Goal: Transaction & Acquisition: Purchase product/service

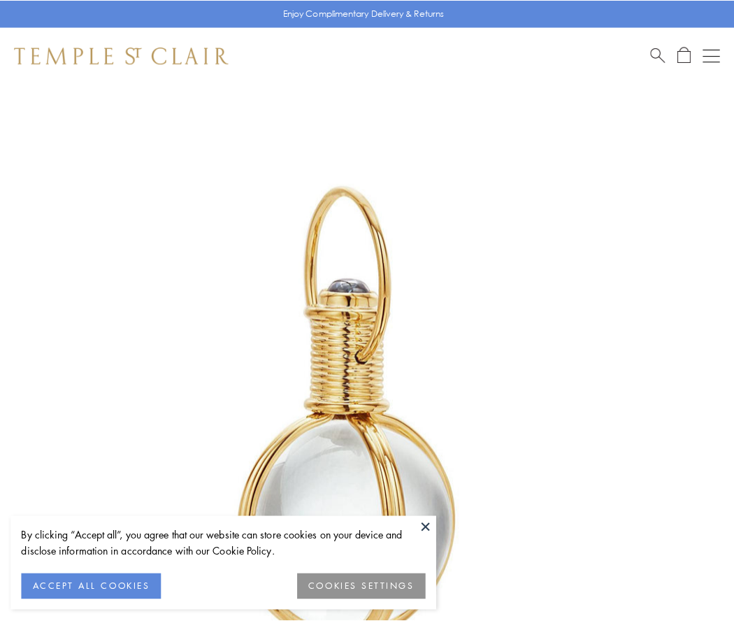
scroll to position [365, 0]
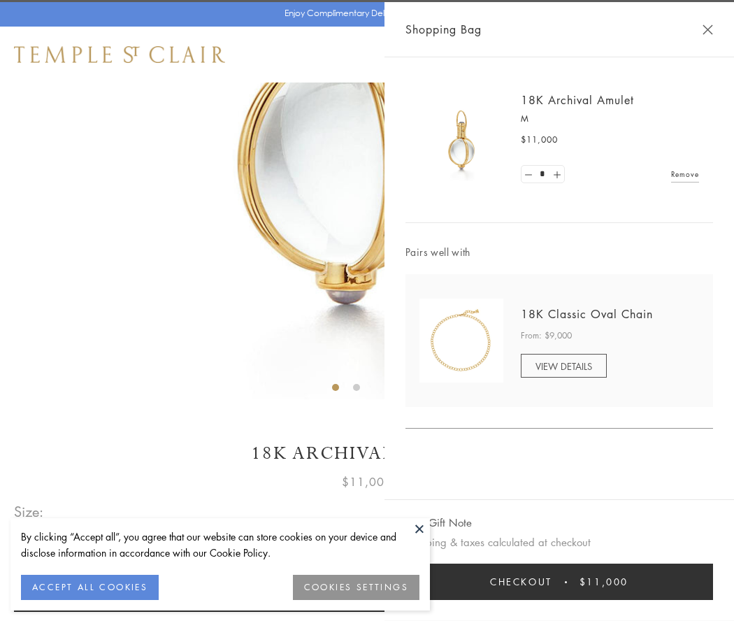
click at [559, 582] on button "Checkout $11,000" at bounding box center [559, 581] width 308 height 36
